Goal: Task Accomplishment & Management: Use online tool/utility

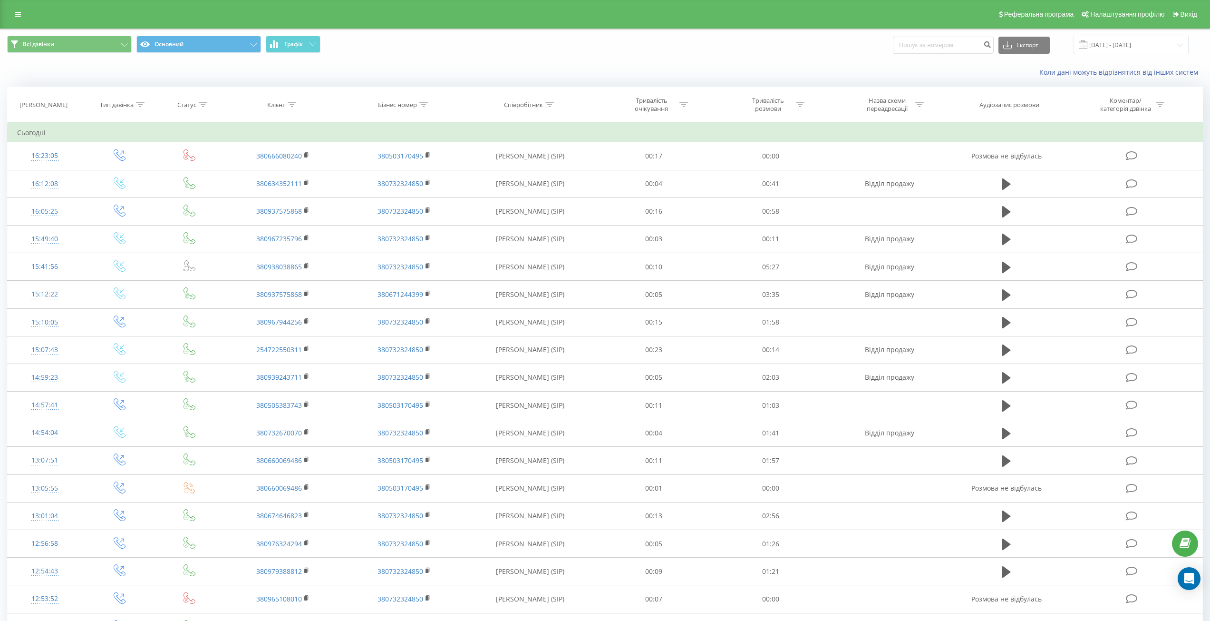
click at [289, 41] on span "Графік" at bounding box center [293, 44] width 19 height 7
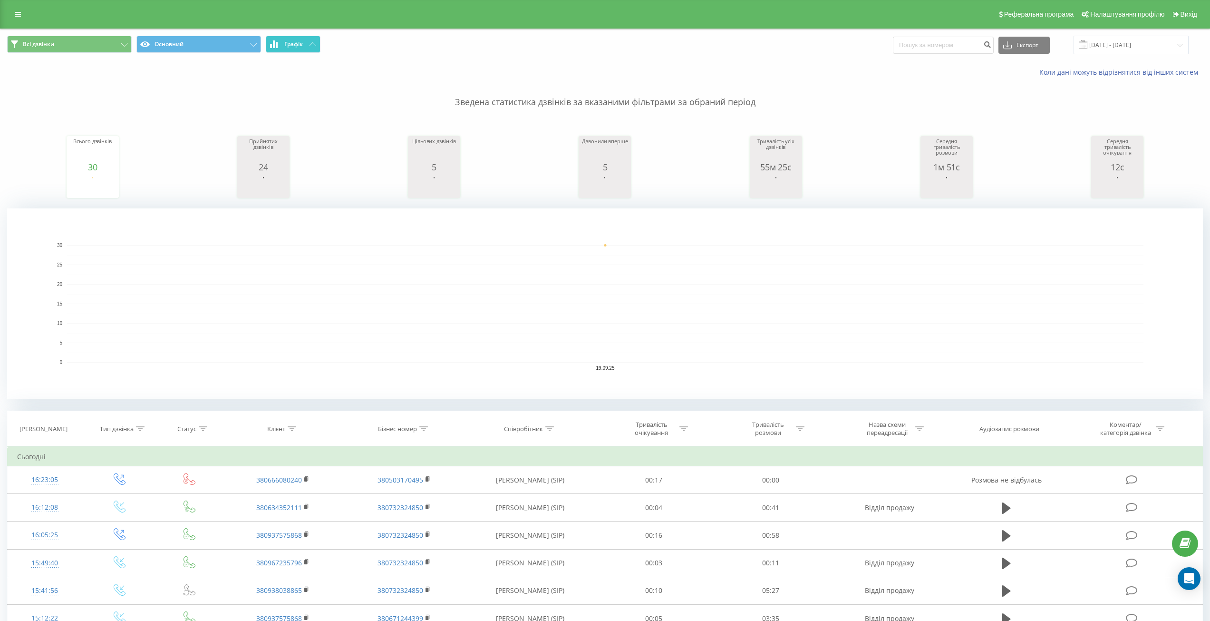
click at [289, 41] on span "Графік" at bounding box center [293, 44] width 19 height 7
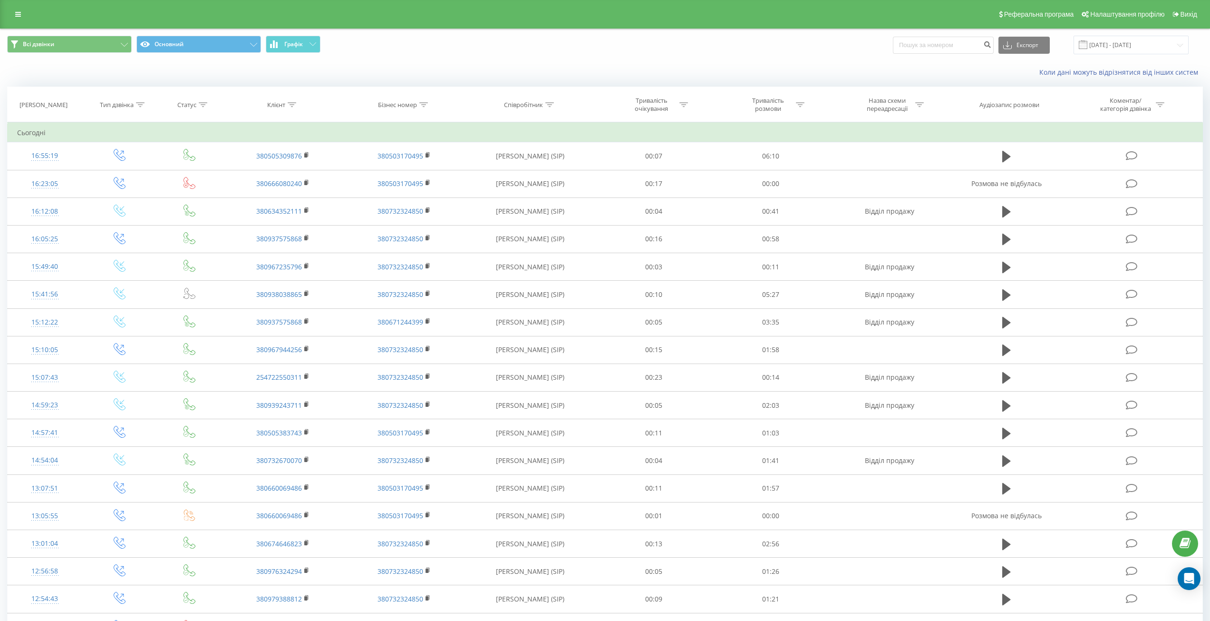
click at [305, 35] on div "Всі дзвінки Основний Графік Експорт .csv .xls .xlsx 19.09.2025 - 19.09.2025" at bounding box center [604, 45] width 1209 height 32
click at [301, 46] on span "Графік" at bounding box center [293, 44] width 19 height 7
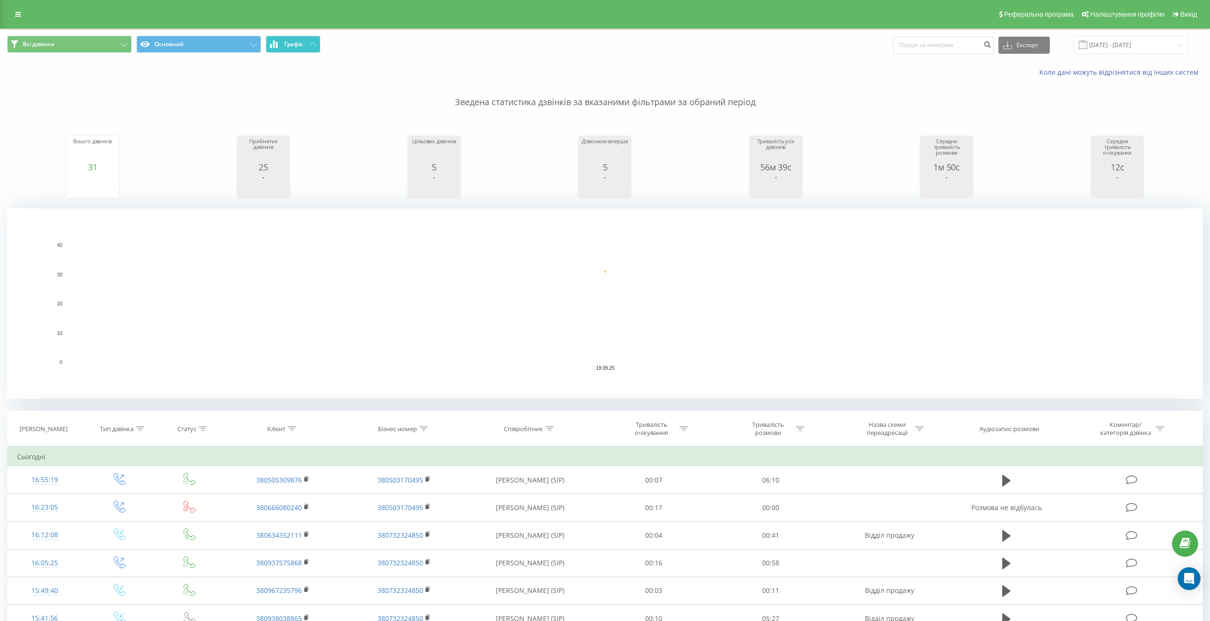
click at [301, 46] on span "Графік" at bounding box center [293, 44] width 19 height 7
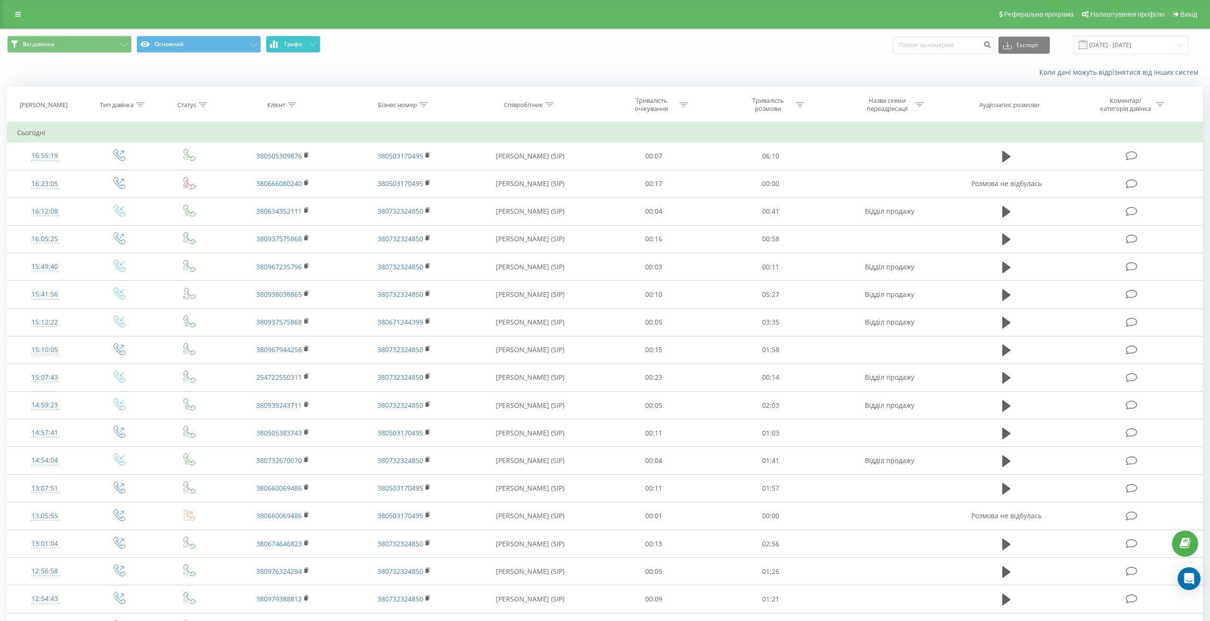
click at [293, 41] on span "Графік" at bounding box center [293, 44] width 19 height 7
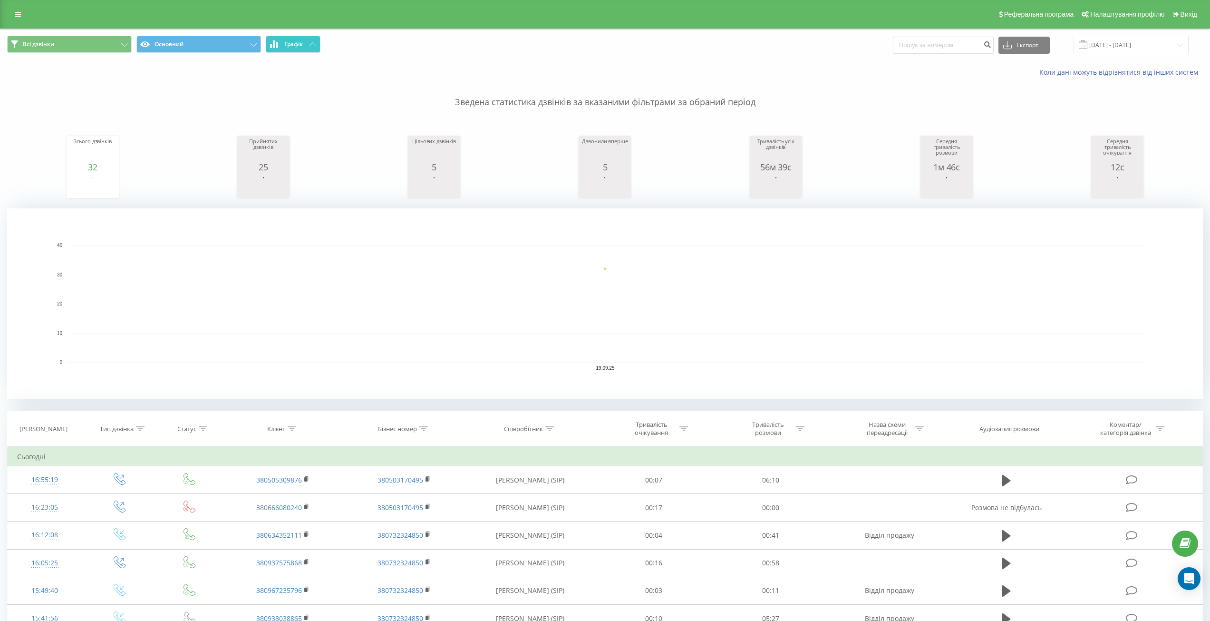
click at [292, 45] on span "Графік" at bounding box center [293, 44] width 19 height 7
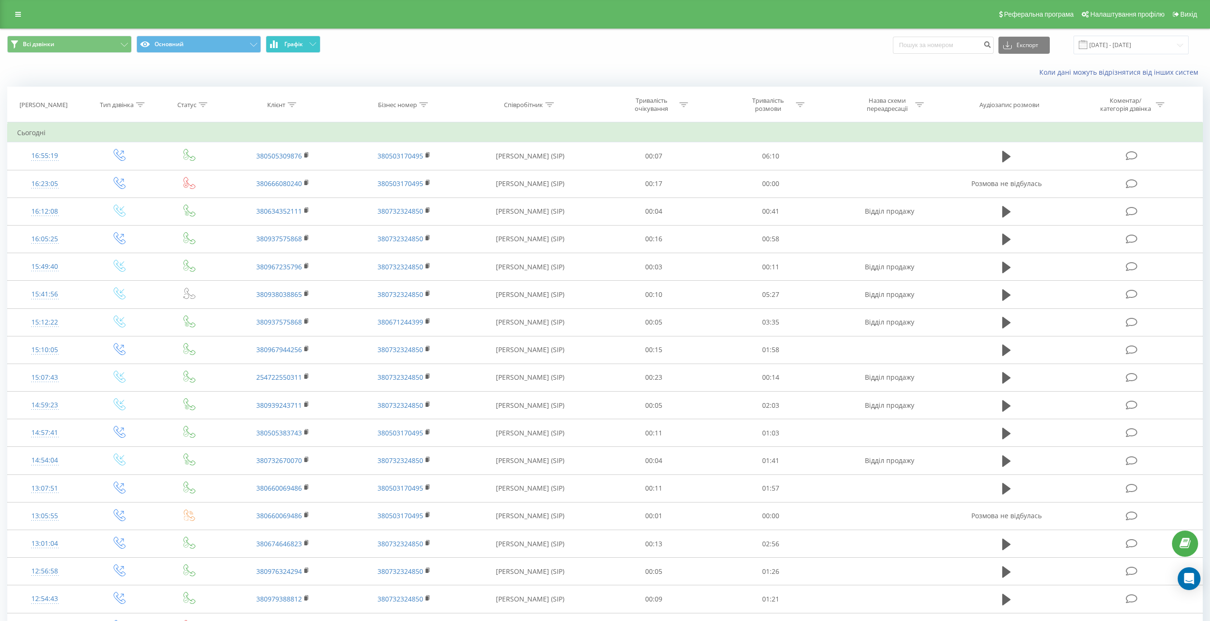
click at [276, 38] on button "Графік" at bounding box center [293, 44] width 55 height 17
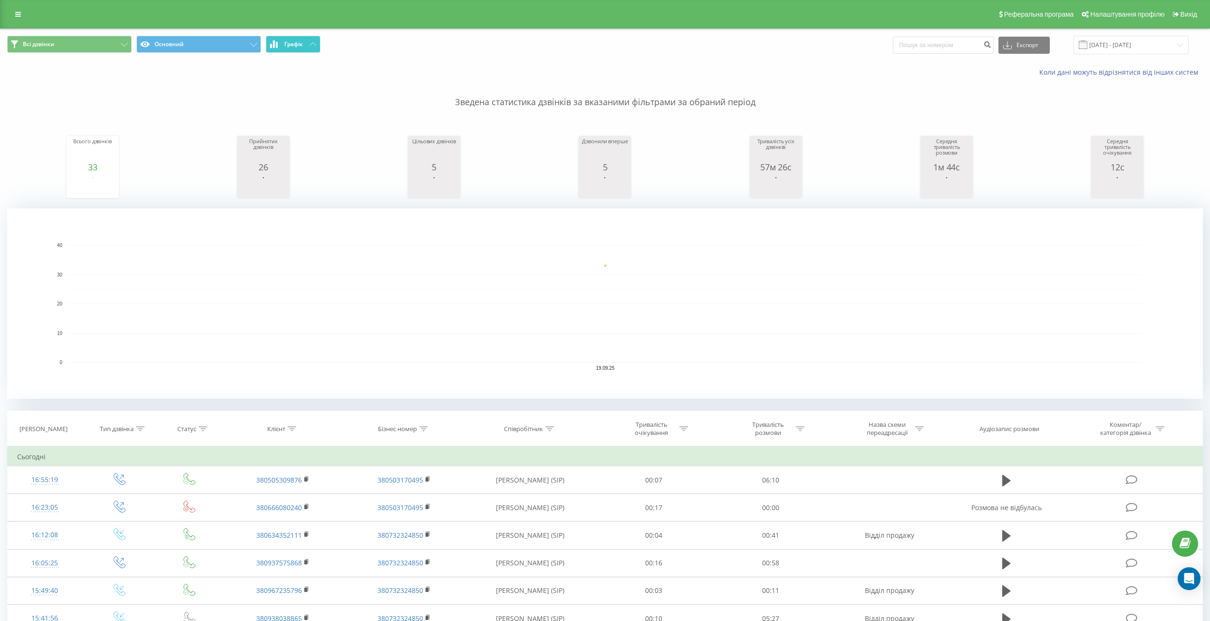
click at [314, 44] on icon at bounding box center [313, 43] width 7 height 3
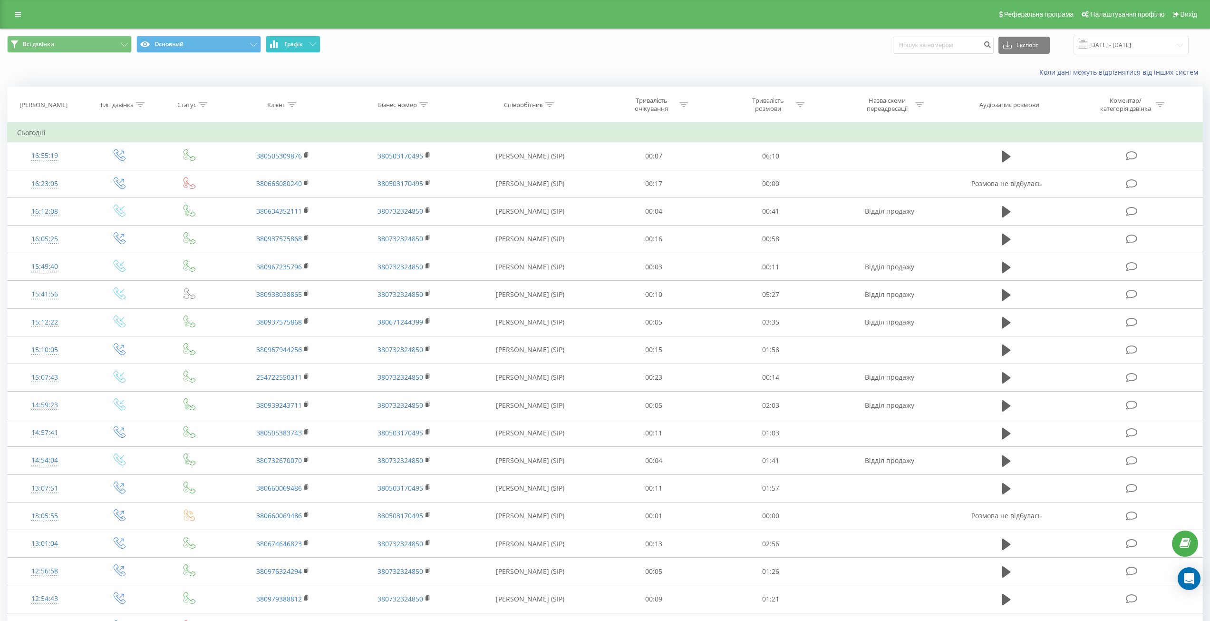
click at [327, 46] on span "Всі дзвінки Основний Графік" at bounding box center [302, 45] width 591 height 19
click at [314, 43] on icon at bounding box center [313, 43] width 7 height 3
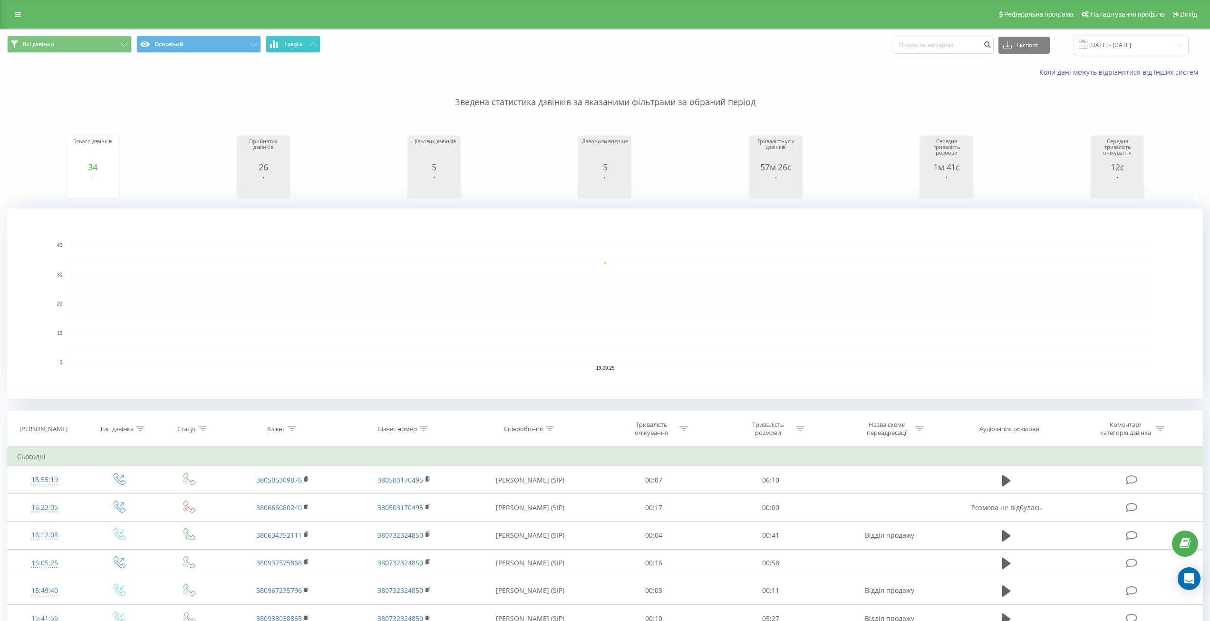
click at [314, 43] on icon at bounding box center [313, 43] width 7 height 3
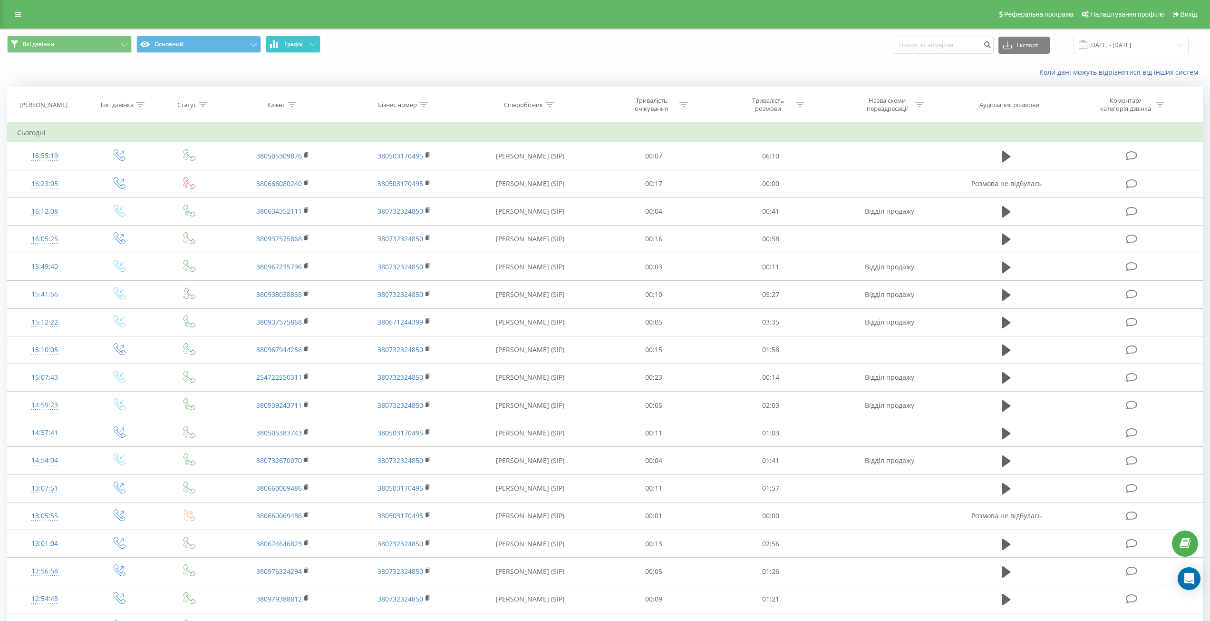
click at [312, 43] on icon at bounding box center [313, 43] width 7 height 3
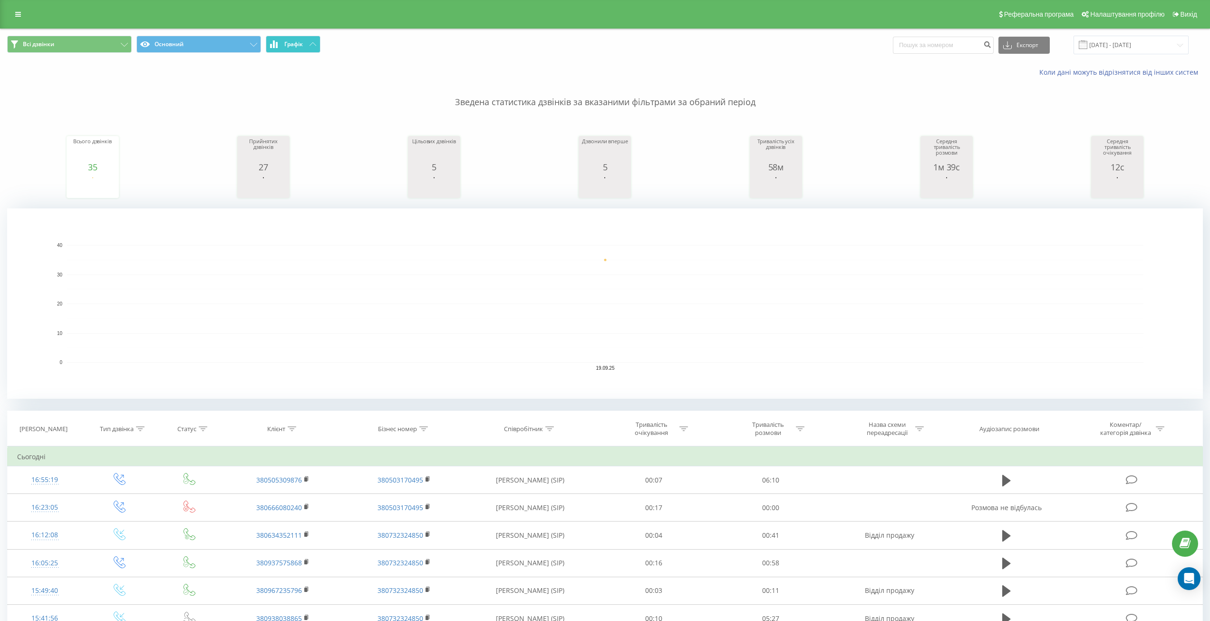
click at [312, 43] on icon at bounding box center [313, 43] width 7 height 3
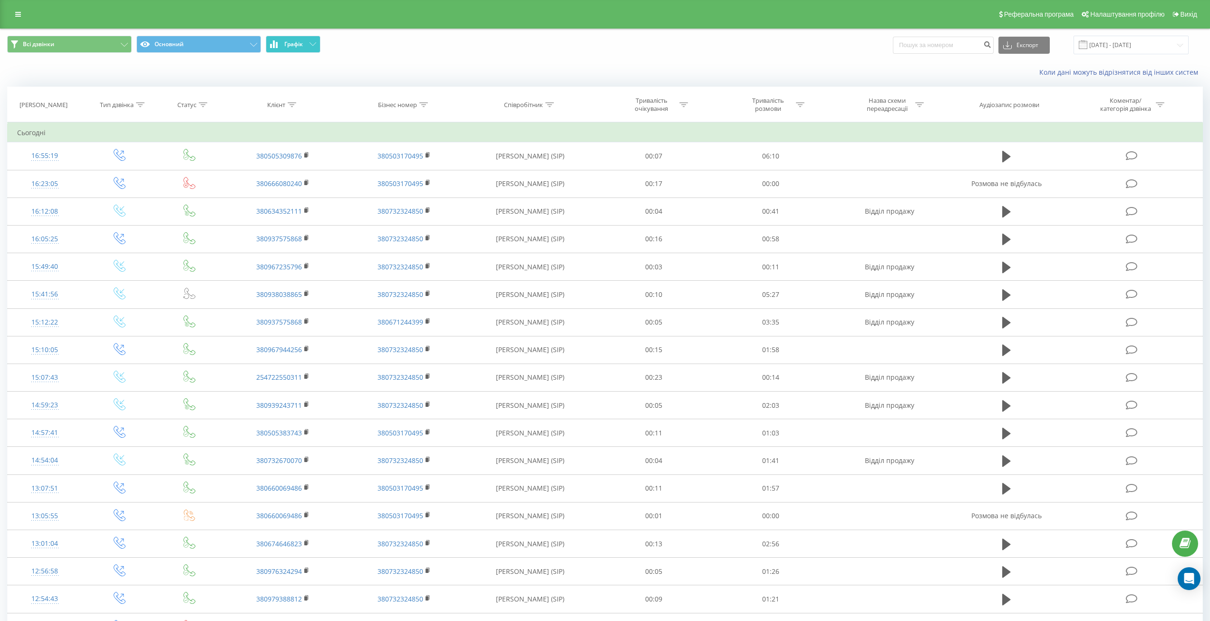
click at [294, 54] on span "Всі дзвінки Основний Графік" at bounding box center [302, 45] width 591 height 19
click at [298, 49] on button "Графік" at bounding box center [293, 44] width 55 height 17
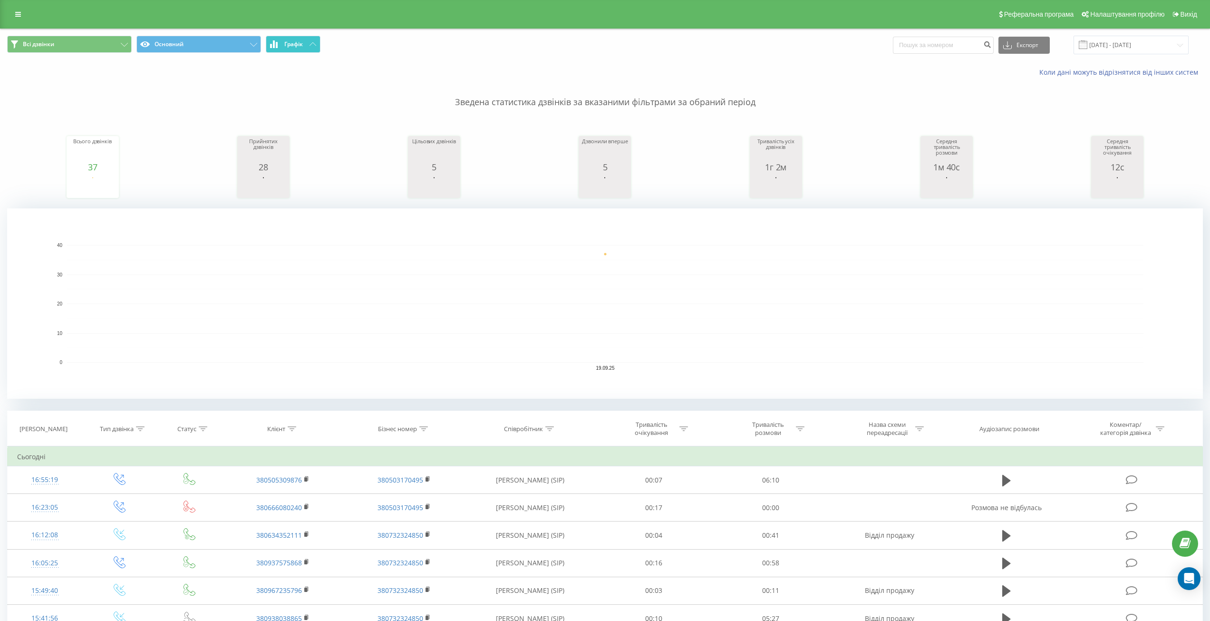
click at [308, 47] on button "Графік" at bounding box center [293, 44] width 55 height 17
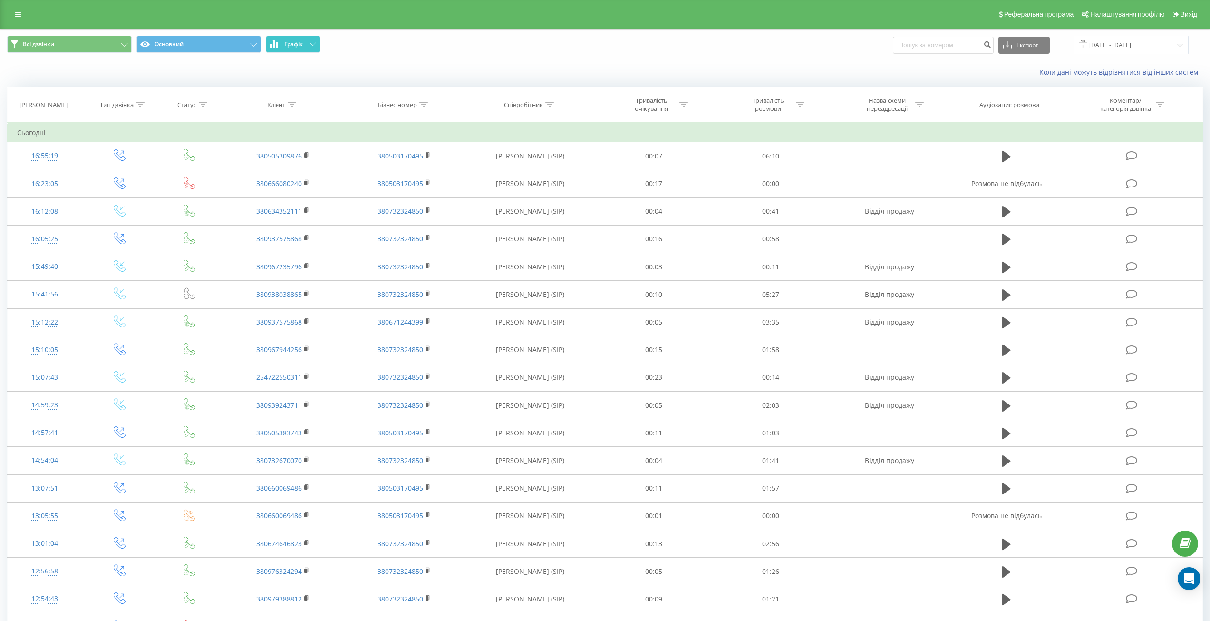
click at [298, 36] on button "Графік" at bounding box center [293, 44] width 55 height 17
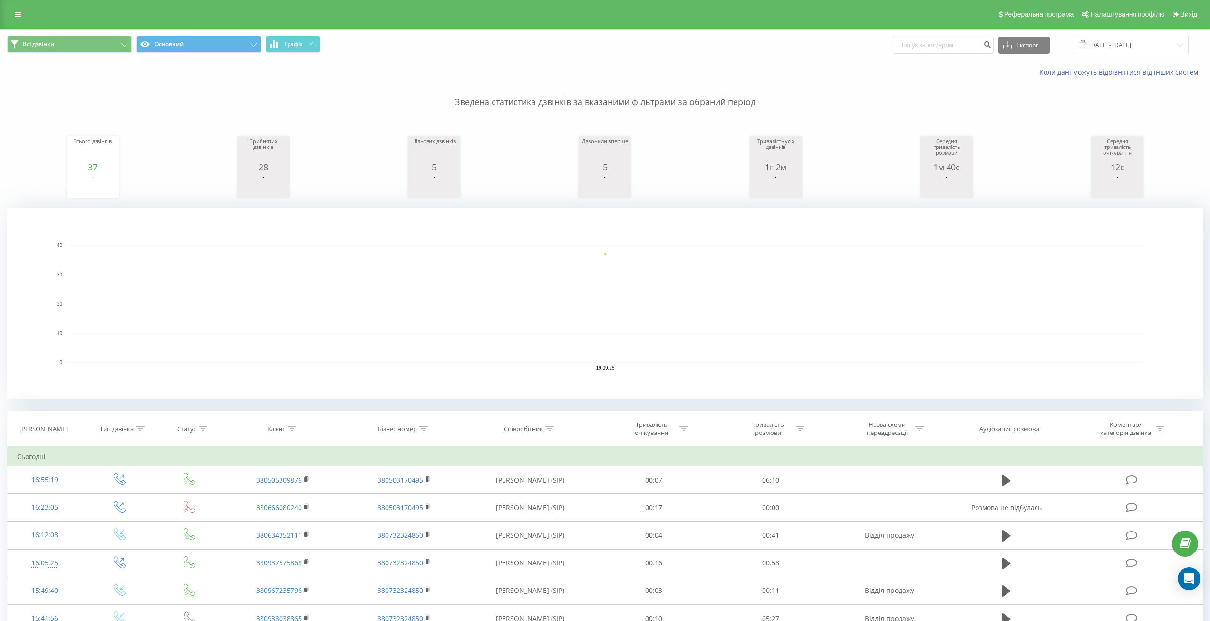
click at [302, 34] on div "Всі дзвінки Основний Графік Експорт .csv .xls .xlsx 19.09.2025 - 19.09.2025" at bounding box center [604, 45] width 1209 height 32
click at [301, 35] on div "Всі дзвінки Основний Графік Експорт .csv .xls .xlsx 19.09.2025 - 19.09.2025" at bounding box center [604, 45] width 1209 height 32
click at [300, 42] on span "Графік" at bounding box center [293, 44] width 19 height 7
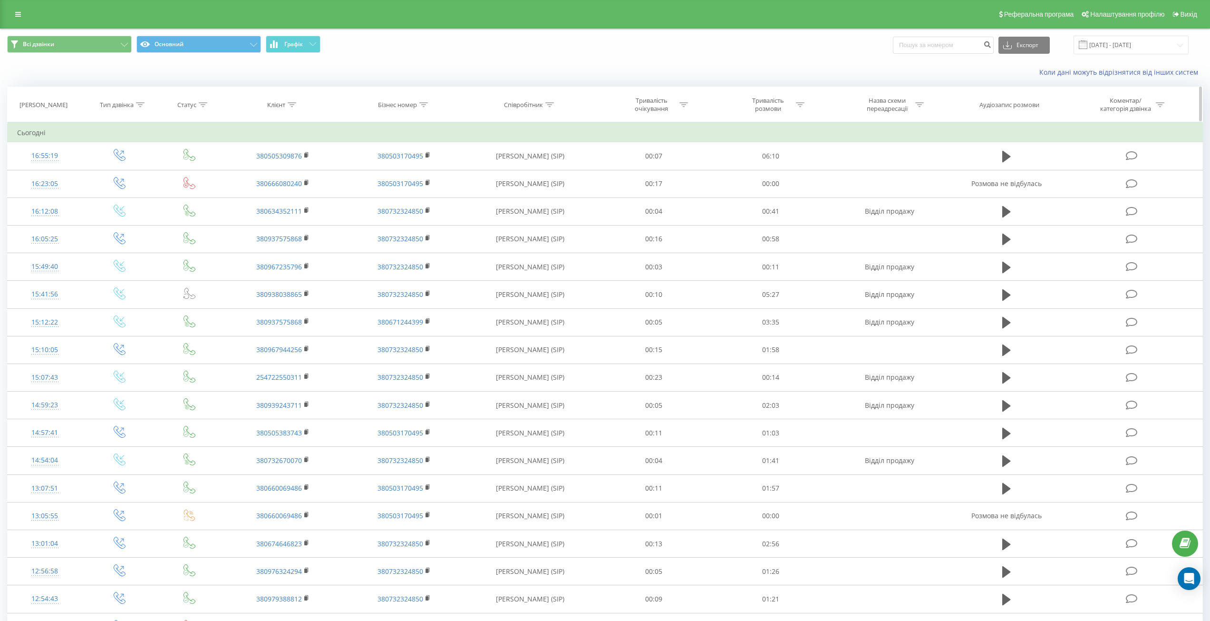
click at [782, 105] on div "Тривалість розмови" at bounding box center [768, 105] width 51 height 16
click at [847, 49] on div "Всі дзвінки Основний Графік Експорт .csv .xls .xlsx 19.09.2025 - 19.09.2025" at bounding box center [605, 45] width 1196 height 19
click at [648, 110] on div "Тривалість очікування" at bounding box center [651, 105] width 51 height 16
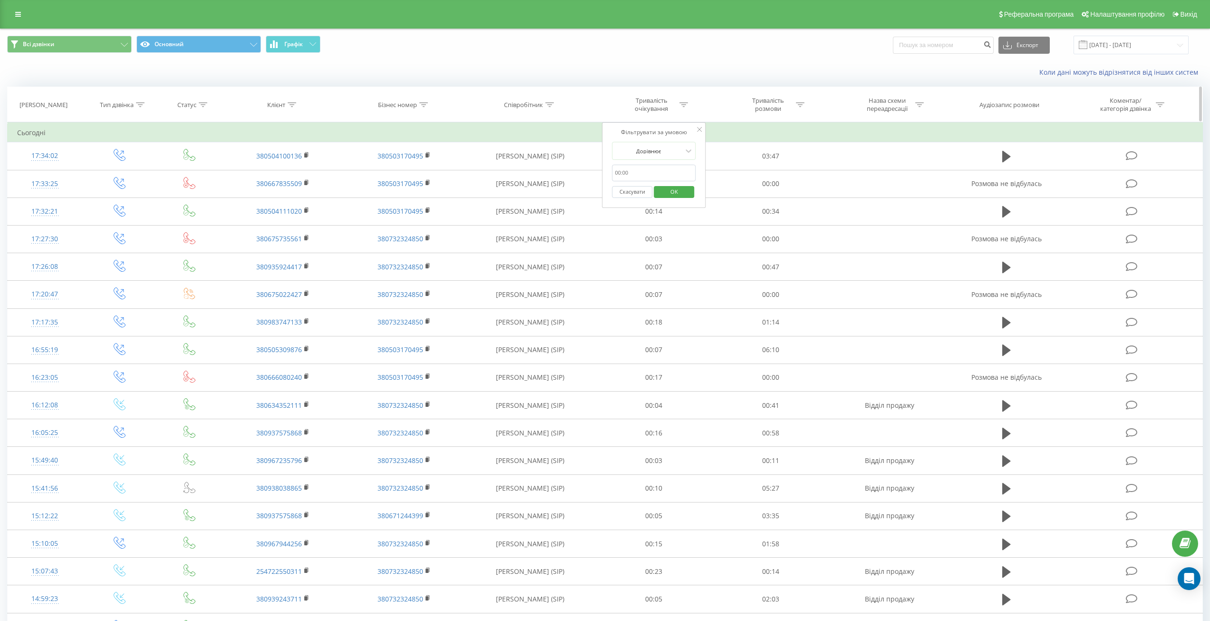
click at [746, 107] on div "Тривалість розмови" at bounding box center [768, 105] width 51 height 16
click at [783, 104] on div "Тривалість розмови" at bounding box center [768, 105] width 51 height 16
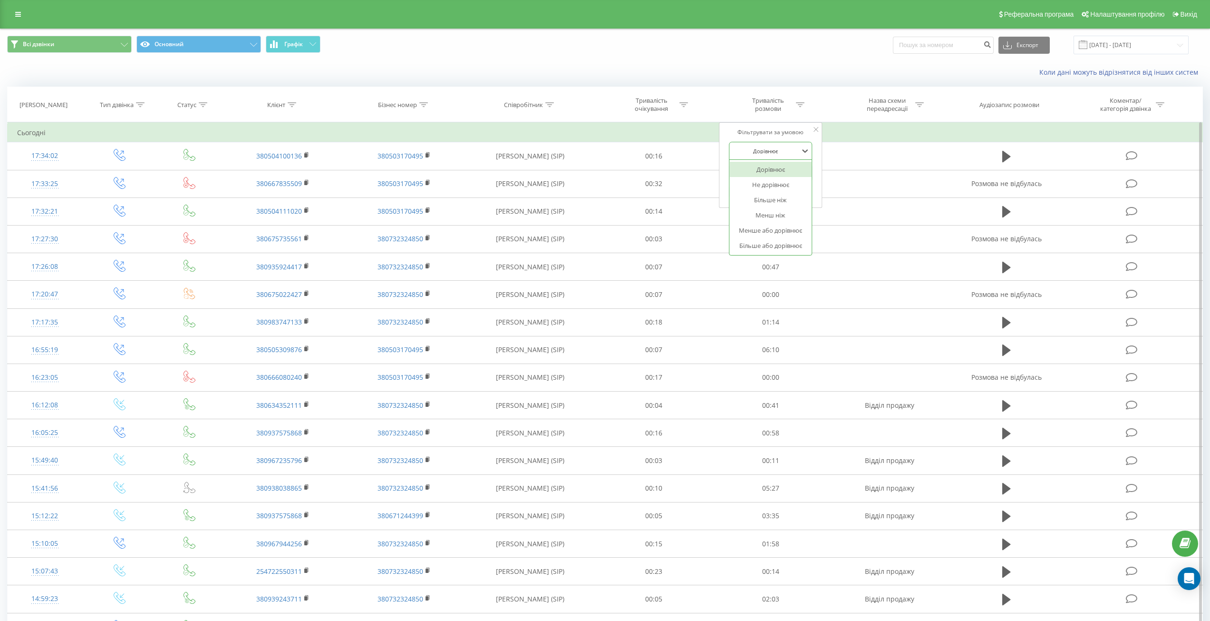
click at [779, 156] on div "Дорівнює" at bounding box center [765, 151] width 69 height 14
click at [776, 200] on div "Більше ніж" at bounding box center [770, 199] width 83 height 15
click at [756, 161] on form "Більше ніж Скасувати OK" at bounding box center [771, 172] width 84 height 61
click at [757, 169] on input "text" at bounding box center [771, 173] width 84 height 17
type input "00:10"
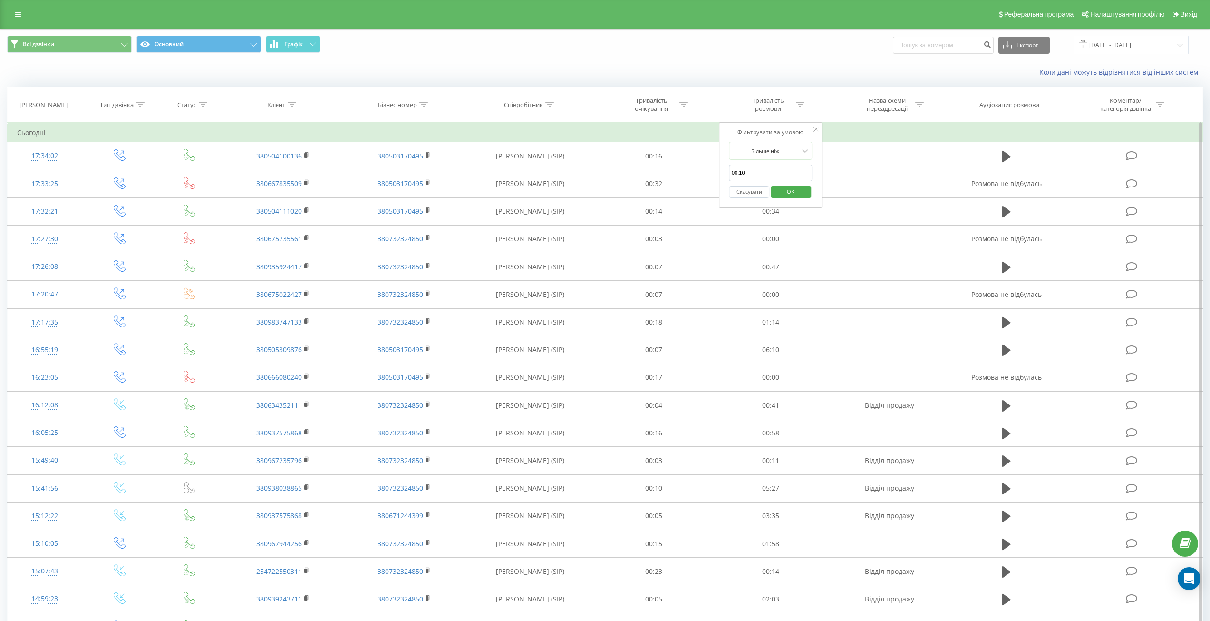
click at [795, 197] on span "OK" at bounding box center [790, 191] width 27 height 15
